Goal: Task Accomplishment & Management: Complete application form

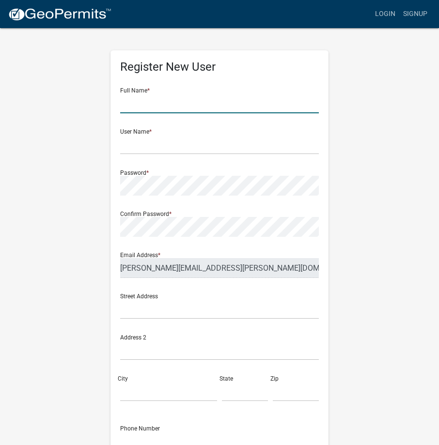
drag, startPoint x: 125, startPoint y: 106, endPoint x: 156, endPoint y: 107, distance: 30.5
click at [125, 106] on input "text" at bounding box center [219, 103] width 199 height 20
type input "[PERSON_NAME]"
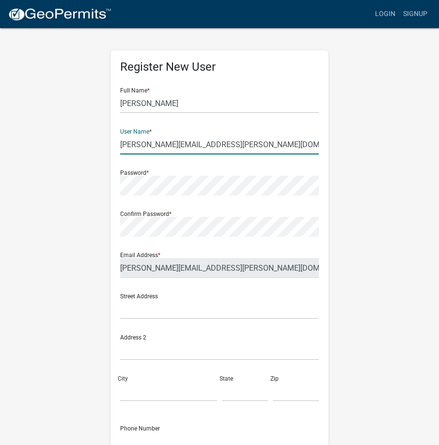
type input "[PERSON_NAME][EMAIL_ADDRESS][PERSON_NAME][DOMAIN_NAME]"
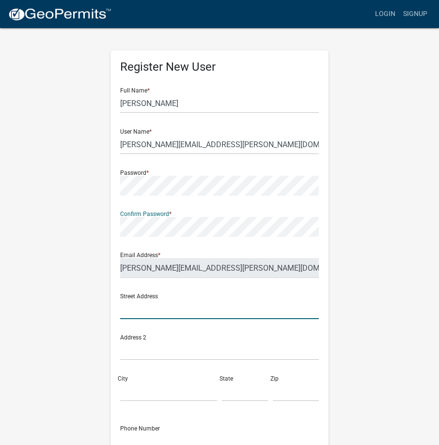
click at [136, 311] on input "text" at bounding box center [219, 309] width 199 height 20
type input "[STREET_ADDRESS]"
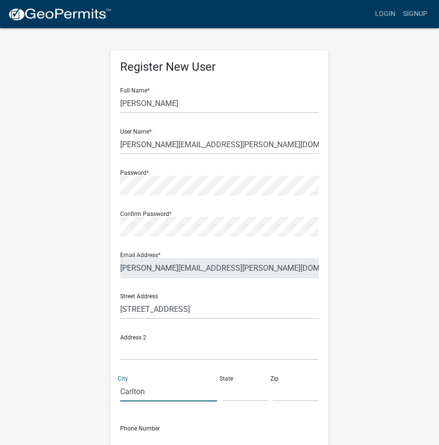
type input "Carlton"
type input "m"
type input "MN"
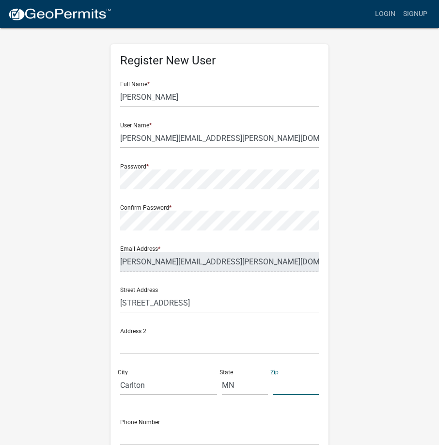
click at [276, 391] on input "text" at bounding box center [296, 385] width 46 height 20
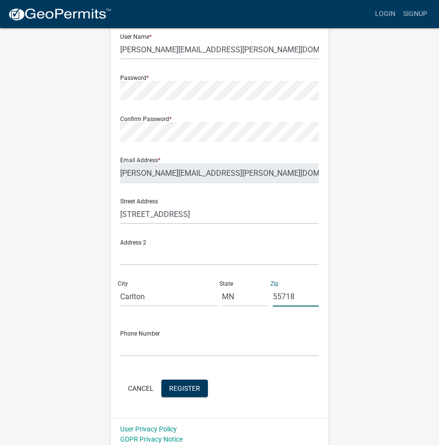
scroll to position [100, 0]
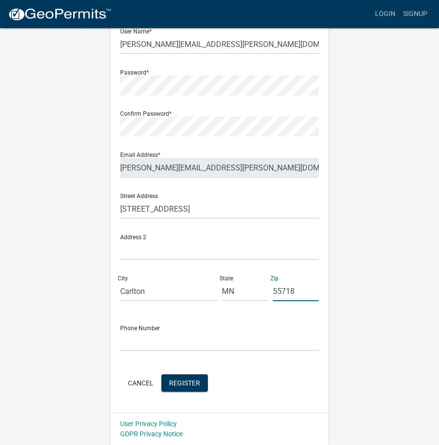
type input "55718"
drag, startPoint x: 128, startPoint y: 337, endPoint x: 146, endPoint y: 343, distance: 18.8
click at [128, 337] on input "text" at bounding box center [219, 341] width 199 height 20
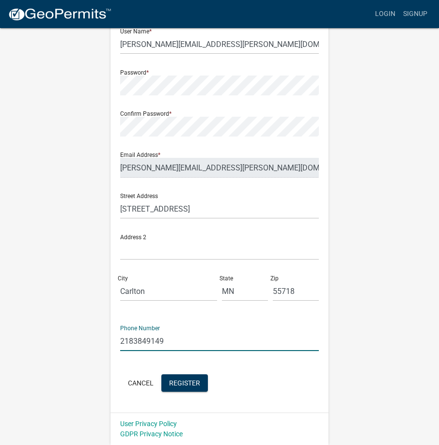
click at [134, 338] on input "2183849149" at bounding box center [219, 341] width 199 height 20
type input "[PHONE_NUMBER]"
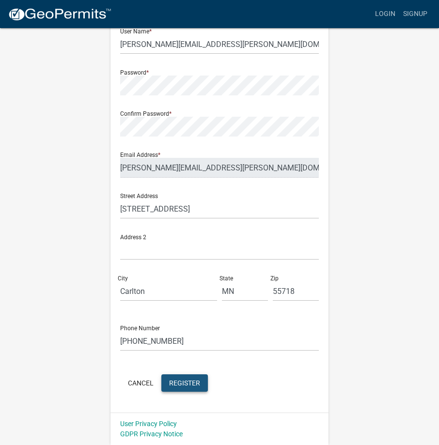
click at [180, 383] on span "Register" at bounding box center [184, 383] width 31 height 8
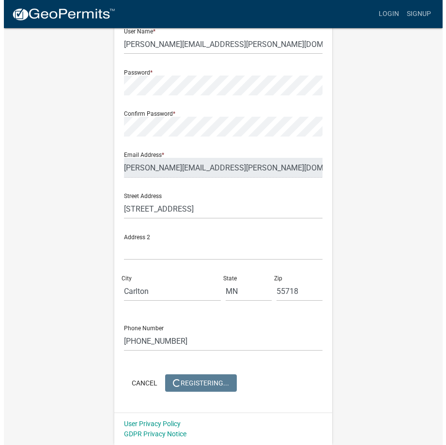
scroll to position [0, 0]
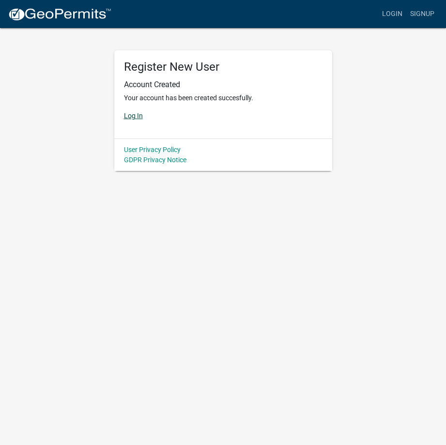
click at [136, 118] on link "Log In" at bounding box center [133, 116] width 19 height 8
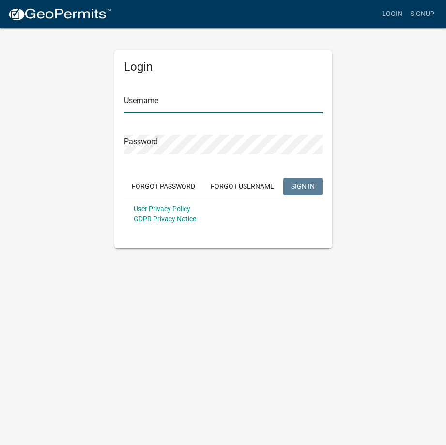
type input "[PERSON_NAME][EMAIL_ADDRESS][PERSON_NAME][DOMAIN_NAME]"
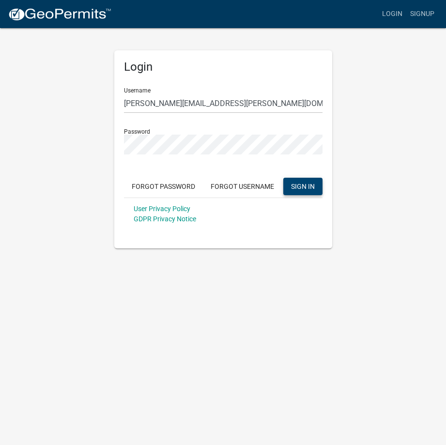
click at [314, 187] on span "SIGN IN" at bounding box center [303, 186] width 24 height 8
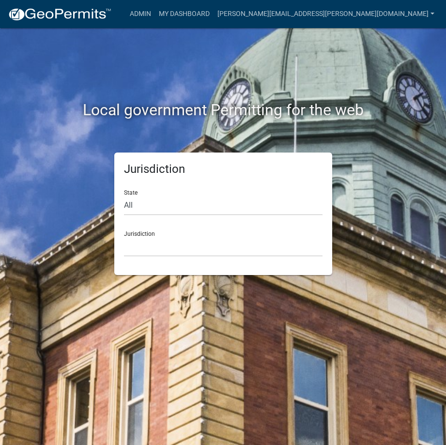
click at [280, 72] on div "Local government Permitting for the web" at bounding box center [223, 90] width 349 height 124
